Goal: Task Accomplishment & Management: Manage account settings

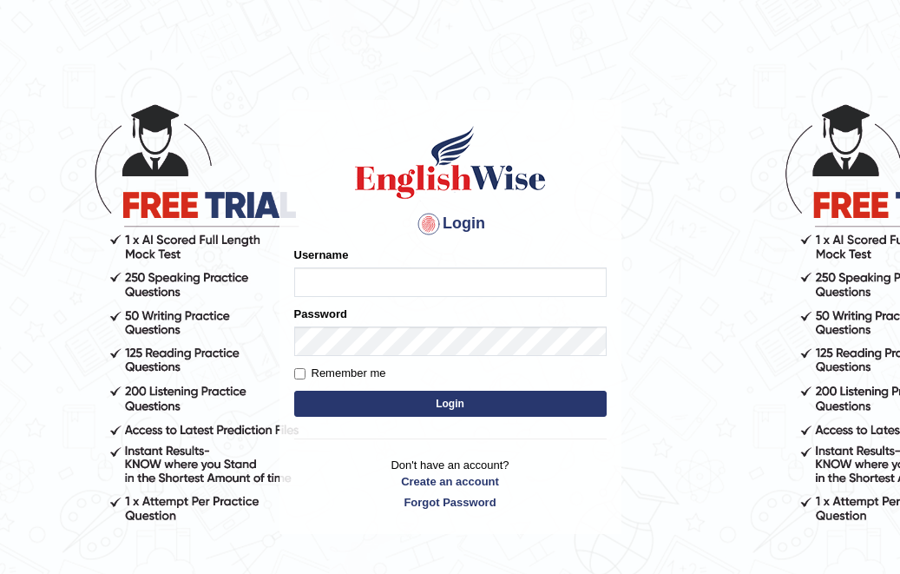
type input "ghena"
click at [413, 415] on button "Login" at bounding box center [450, 404] width 312 height 26
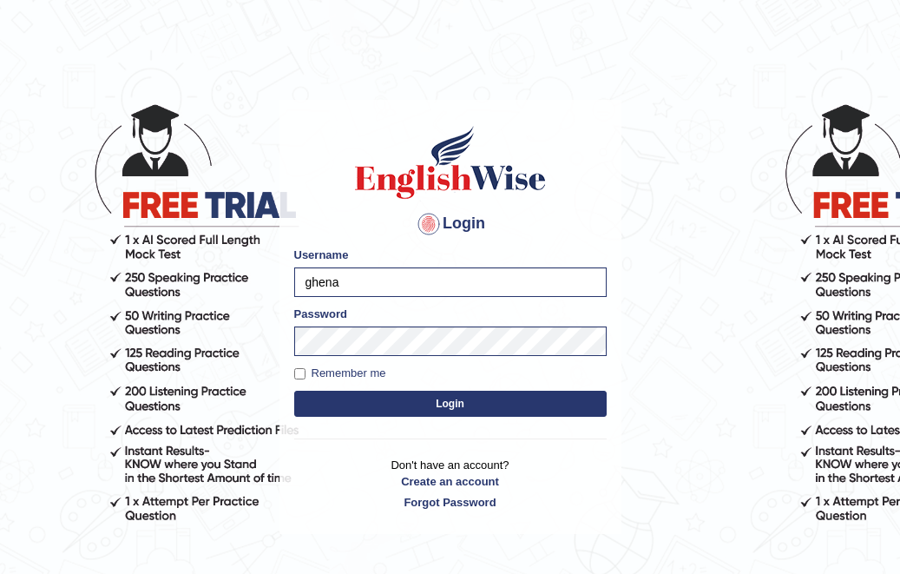
click at [385, 394] on button "Login" at bounding box center [450, 404] width 312 height 26
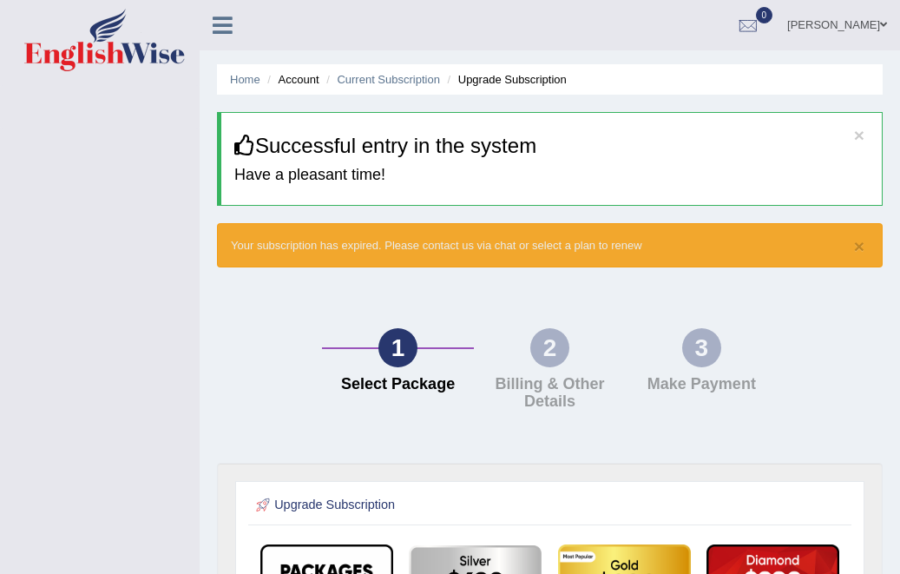
click at [221, 25] on icon at bounding box center [223, 25] width 20 height 23
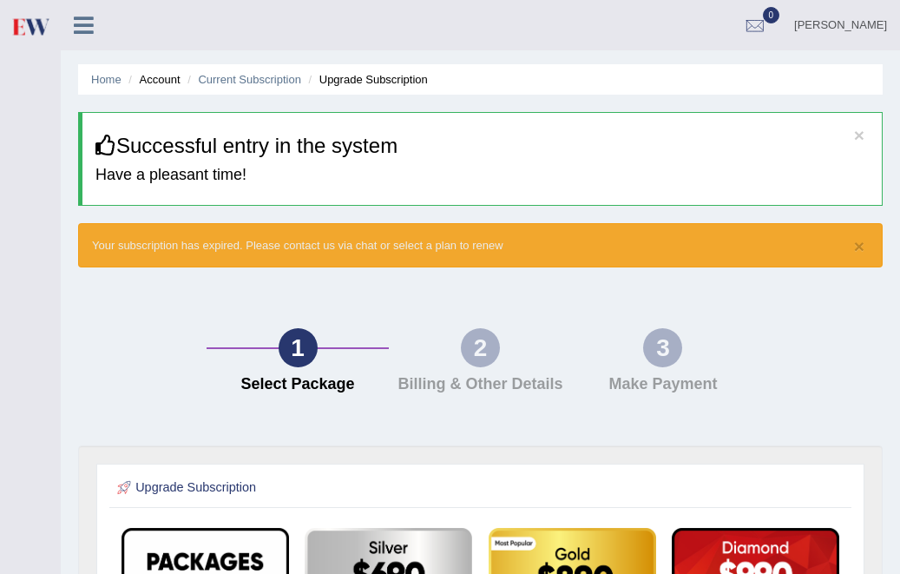
click at [75, 29] on icon at bounding box center [84, 25] width 20 height 23
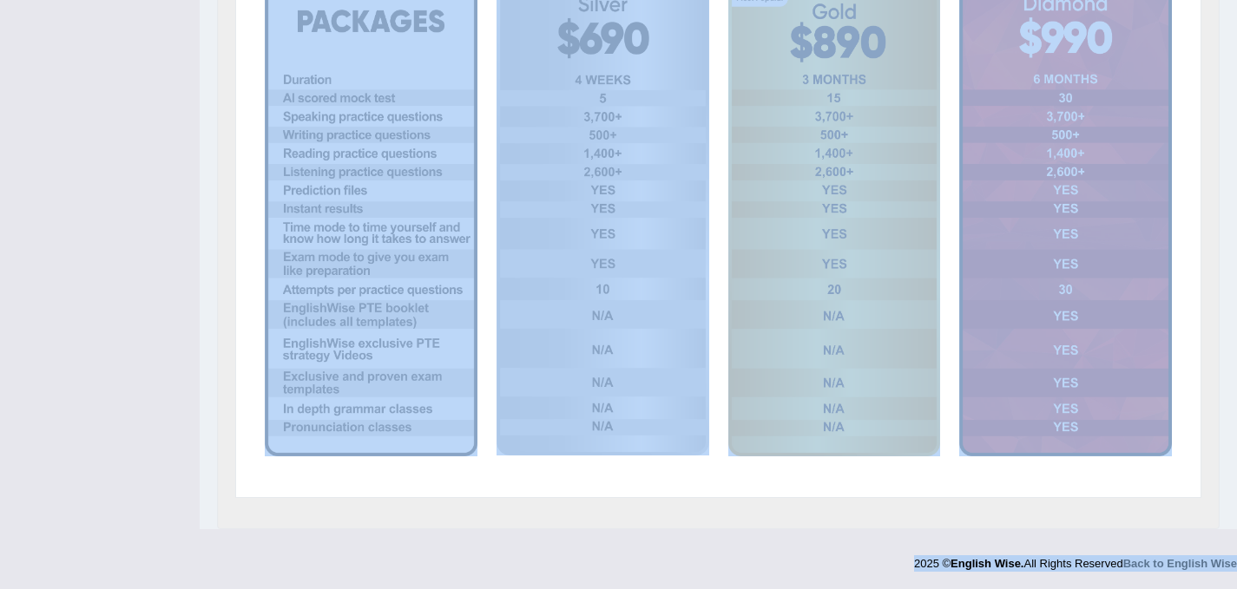
drag, startPoint x: 231, startPoint y: 20, endPoint x: 177, endPoint y: 655, distance: 637.7
